Goal: Task Accomplishment & Management: Use online tool/utility

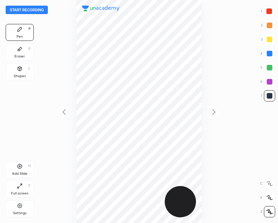
scroll to position [223, 166]
click at [20, 165] on icon at bounding box center [20, 167] width 6 height 6
click at [62, 113] on icon at bounding box center [64, 112] width 8 height 8
click at [210, 113] on div at bounding box center [214, 112] width 15 height 15
click at [60, 113] on icon at bounding box center [64, 112] width 8 height 8
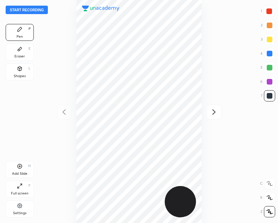
click at [216, 113] on icon at bounding box center [214, 112] width 8 height 8
click at [66, 112] on icon at bounding box center [64, 112] width 8 height 8
click at [212, 113] on icon at bounding box center [214, 112] width 8 height 8
click at [65, 109] on icon at bounding box center [64, 112] width 8 height 8
click at [213, 110] on icon at bounding box center [214, 112] width 8 height 8
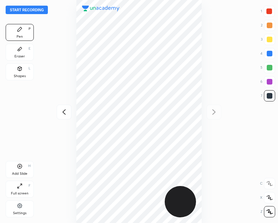
click at [63, 110] on icon at bounding box center [64, 112] width 8 height 8
click at [216, 111] on icon at bounding box center [214, 112] width 8 height 8
click at [18, 169] on div "Add Slide H" at bounding box center [20, 169] width 28 height 17
click at [63, 107] on div at bounding box center [64, 112] width 15 height 15
click at [19, 172] on div "Add Slide" at bounding box center [20, 174] width 16 height 4
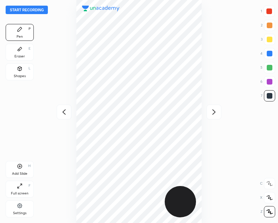
click at [21, 166] on icon at bounding box center [20, 166] width 2 height 2
click at [64, 111] on icon at bounding box center [63, 111] width 3 height 5
click at [211, 109] on icon at bounding box center [214, 112] width 8 height 8
click at [62, 113] on icon at bounding box center [64, 112] width 8 height 8
click at [23, 7] on button "Start recording" at bounding box center [27, 10] width 42 height 8
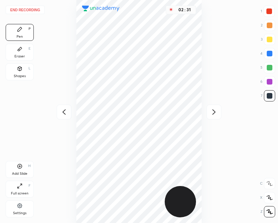
click at [22, 11] on button "End recording" at bounding box center [25, 10] width 39 height 8
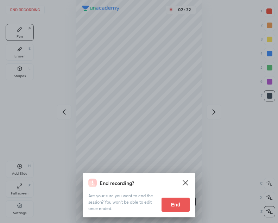
click at [180, 207] on button "End" at bounding box center [176, 205] width 28 height 14
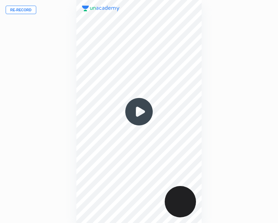
click at [17, 9] on button "Re-record" at bounding box center [21, 10] width 31 height 8
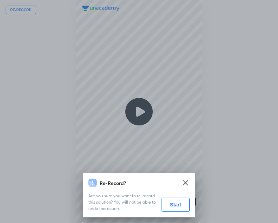
click at [174, 205] on button "Start" at bounding box center [176, 205] width 28 height 14
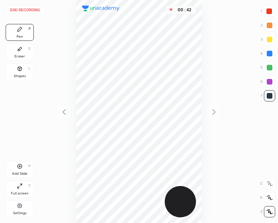
click at [267, 14] on div at bounding box center [270, 11] width 6 height 6
click at [18, 50] on icon at bounding box center [20, 49] width 4 height 4
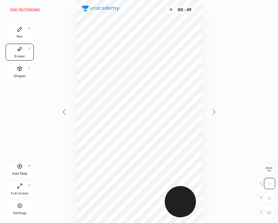
click at [26, 29] on div "Pen P" at bounding box center [20, 32] width 28 height 17
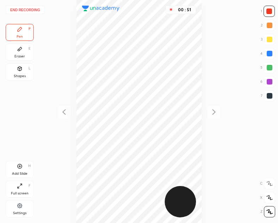
click at [27, 50] on div "Eraser E" at bounding box center [20, 52] width 28 height 17
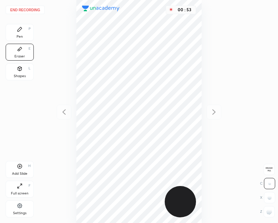
click at [17, 32] on div "Pen P" at bounding box center [20, 32] width 28 height 17
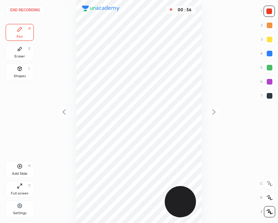
click at [272, 95] on div at bounding box center [270, 96] width 6 height 6
click at [270, 100] on div at bounding box center [269, 95] width 11 height 11
click at [270, 12] on div at bounding box center [270, 11] width 6 height 6
click at [268, 94] on div at bounding box center [270, 96] width 6 height 6
click at [273, 11] on div at bounding box center [269, 11] width 11 height 11
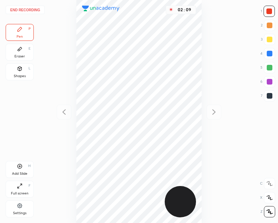
click at [270, 97] on div at bounding box center [270, 96] width 6 height 6
click at [22, 167] on icon at bounding box center [20, 166] width 5 height 5
click at [64, 114] on icon at bounding box center [64, 112] width 8 height 8
click at [214, 112] on icon at bounding box center [214, 112] width 8 height 8
click at [63, 117] on div at bounding box center [64, 112] width 15 height 15
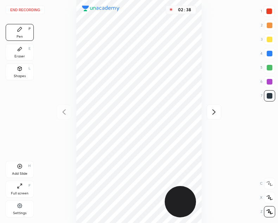
click at [19, 55] on div "Eraser" at bounding box center [19, 57] width 11 height 4
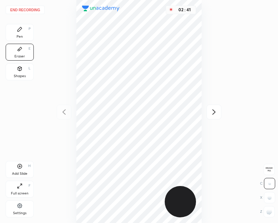
click at [19, 32] on div "Pen P" at bounding box center [20, 32] width 28 height 17
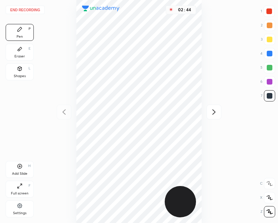
click at [214, 110] on icon at bounding box center [214, 111] width 3 height 5
click at [63, 114] on icon at bounding box center [64, 112] width 8 height 8
click at [216, 118] on div at bounding box center [214, 112] width 15 height 15
click at [69, 111] on div at bounding box center [64, 112] width 15 height 15
click at [215, 111] on icon at bounding box center [214, 111] width 3 height 5
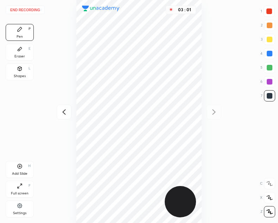
click at [66, 111] on icon at bounding box center [64, 112] width 8 height 8
click at [12, 48] on div "Eraser E" at bounding box center [20, 52] width 28 height 17
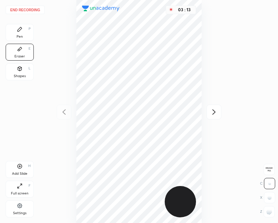
click at [24, 33] on div "Pen P" at bounding box center [20, 32] width 28 height 17
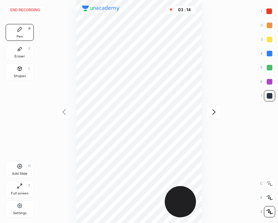
click at [19, 167] on icon at bounding box center [20, 167] width 6 height 6
click at [68, 112] on icon at bounding box center [64, 112] width 8 height 8
click at [214, 115] on icon at bounding box center [214, 112] width 8 height 8
click at [68, 111] on icon at bounding box center [64, 112] width 8 height 8
click at [217, 116] on icon at bounding box center [214, 112] width 8 height 8
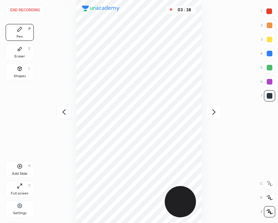
click at [61, 112] on icon at bounding box center [64, 112] width 8 height 8
click at [216, 112] on icon at bounding box center [214, 112] width 8 height 8
click at [18, 167] on icon at bounding box center [20, 167] width 6 height 6
click at [66, 110] on icon at bounding box center [64, 112] width 8 height 8
click at [215, 112] on icon at bounding box center [214, 111] width 3 height 5
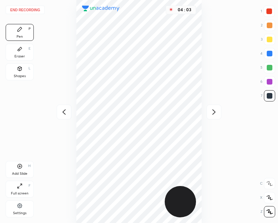
click at [64, 112] on icon at bounding box center [64, 112] width 8 height 8
click at [213, 110] on icon at bounding box center [214, 112] width 8 height 8
click at [66, 111] on icon at bounding box center [64, 112] width 8 height 8
click at [213, 111] on icon at bounding box center [214, 112] width 8 height 8
click at [65, 117] on div at bounding box center [64, 112] width 15 height 15
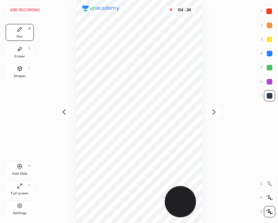
click at [22, 169] on icon at bounding box center [20, 167] width 6 height 6
click at [67, 109] on icon at bounding box center [64, 112] width 8 height 8
click at [215, 115] on icon at bounding box center [214, 112] width 8 height 8
click at [68, 107] on div at bounding box center [64, 112] width 15 height 15
click at [216, 110] on icon at bounding box center [214, 112] width 8 height 8
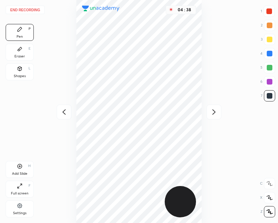
click at [68, 107] on div at bounding box center [64, 112] width 15 height 15
click at [222, 110] on div "End recording 1 2 3 4 5 6 7 R O A L C X Z Erase all C X Z Pen P Eraser E Shapes…" at bounding box center [139, 111] width 278 height 223
click at [218, 112] on icon at bounding box center [214, 112] width 8 height 8
click at [66, 112] on icon at bounding box center [64, 112] width 8 height 8
click at [215, 114] on icon at bounding box center [214, 112] width 8 height 8
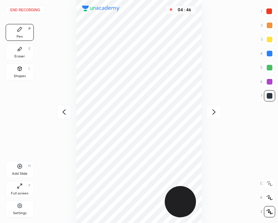
click at [216, 112] on icon at bounding box center [214, 112] width 8 height 8
click at [66, 116] on icon at bounding box center [64, 112] width 8 height 8
click at [63, 113] on icon at bounding box center [64, 112] width 8 height 8
click at [62, 113] on icon at bounding box center [64, 112] width 8 height 8
click at [63, 113] on div "05 : 34" at bounding box center [139, 111] width 166 height 223
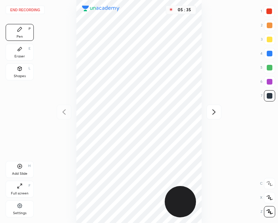
click at [217, 111] on icon at bounding box center [214, 112] width 8 height 8
click at [215, 111] on icon at bounding box center [214, 111] width 3 height 5
click at [215, 115] on icon at bounding box center [214, 112] width 8 height 8
click at [63, 111] on icon at bounding box center [64, 112] width 8 height 8
click at [22, 10] on button "End recording" at bounding box center [25, 10] width 39 height 8
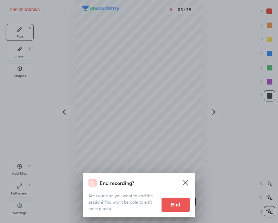
click at [177, 203] on button "End" at bounding box center [176, 205] width 28 height 14
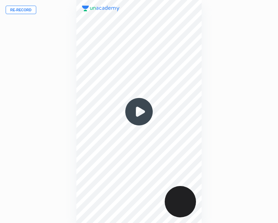
click at [139, 113] on img at bounding box center [139, 112] width 34 height 34
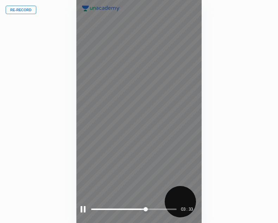
click at [80, 207] on div "03 : 33" at bounding box center [138, 111] width 125 height 223
click at [83, 208] on div at bounding box center [83, 209] width 5 height 6
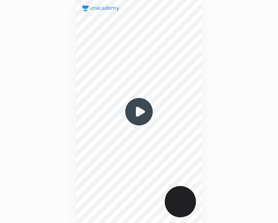
scroll to position [223, 166]
